Goal: Task Accomplishment & Management: Use online tool/utility

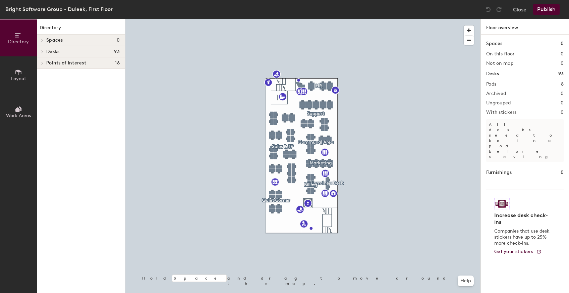
click at [327, 19] on div at bounding box center [303, 19] width 355 height 0
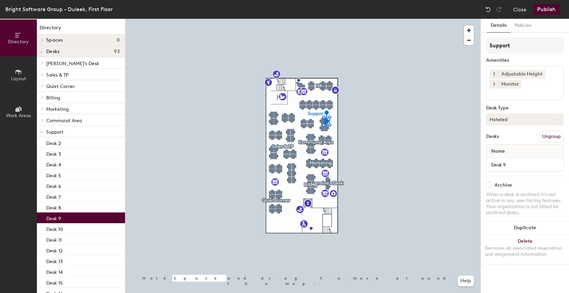
click at [538, 116] on button "Hoteled" at bounding box center [526, 119] width 78 height 12
click at [515, 143] on div "Assigned" at bounding box center [520, 140] width 67 height 10
click at [548, 8] on button "Publish" at bounding box center [547, 9] width 27 height 11
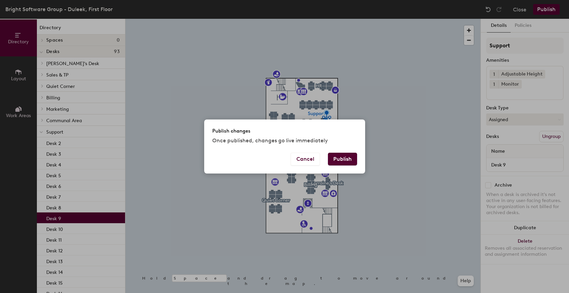
click at [347, 159] on button "Publish" at bounding box center [342, 159] width 29 height 13
